Goal: Task Accomplishment & Management: Use online tool/utility

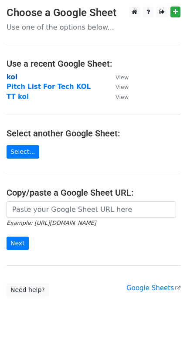
click at [13, 76] on strong "kol" at bounding box center [12, 77] width 11 height 8
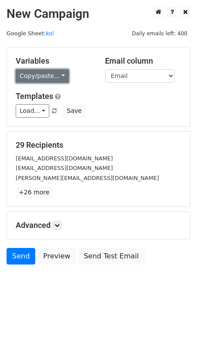
click at [52, 78] on link "Copy/paste..." at bounding box center [42, 75] width 53 height 13
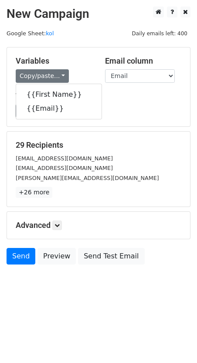
click at [128, 108] on div "Load... K1 2 胶枪-Thuraya V1-Thuraya 自动胶枪-真真（DIY) 自动胶枪-真真 胶枪+d1- 星锐 d1-Thuraya D1…" at bounding box center [98, 110] width 179 height 13
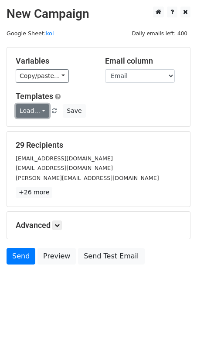
click at [30, 115] on link "Load..." at bounding box center [33, 110] width 34 height 13
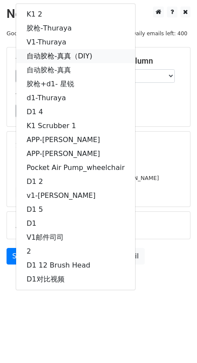
click at [74, 54] on link "自动胶枪-真真（DIY)" at bounding box center [75, 56] width 119 height 14
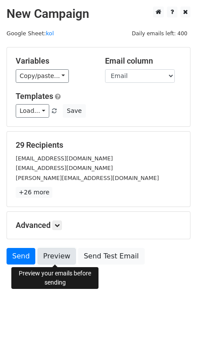
click at [67, 252] on link "Preview" at bounding box center [56, 256] width 38 height 17
click at [62, 226] on link at bounding box center [57, 225] width 10 height 10
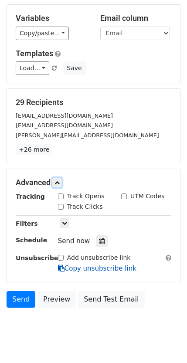
scroll to position [61, 0]
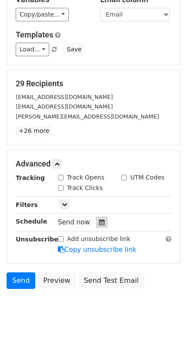
click at [100, 223] on icon at bounding box center [102, 222] width 6 height 6
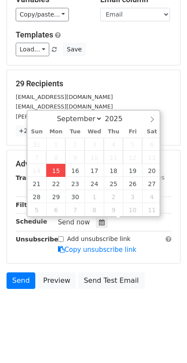
type input "2025-09-15 17:05"
type input "05"
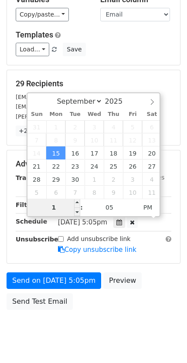
type input "10"
type input "2025-09-15 22:05"
click at [180, 209] on div "Advanced Tracking Track Opens UTM Codes Track Clicks Filters Only include sprea…" at bounding box center [94, 207] width 174 height 114
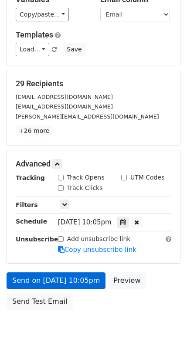
click at [73, 261] on div "Advanced Tracking Track Opens UTM Codes Track Clicks Filters Only include sprea…" at bounding box center [93, 206] width 173 height 113
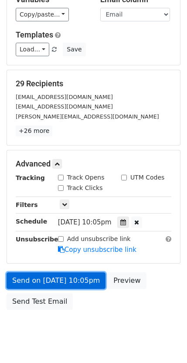
click at [77, 281] on link "Send on Sep 15 at 10:05pm" at bounding box center [56, 280] width 99 height 17
